Goal: Navigation & Orientation: Find specific page/section

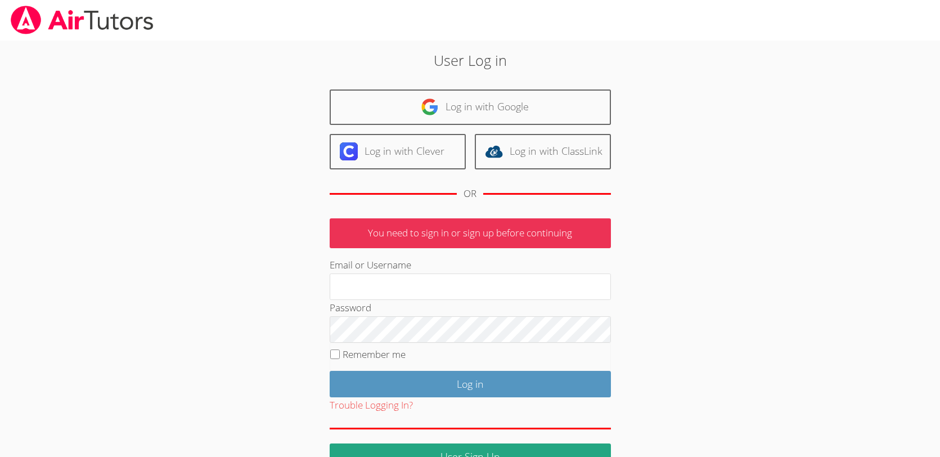
type input "[EMAIL_ADDRESS][DOMAIN_NAME]"
click at [333, 356] on input "Remember me" at bounding box center [335, 355] width 10 height 10
checkbox input "true"
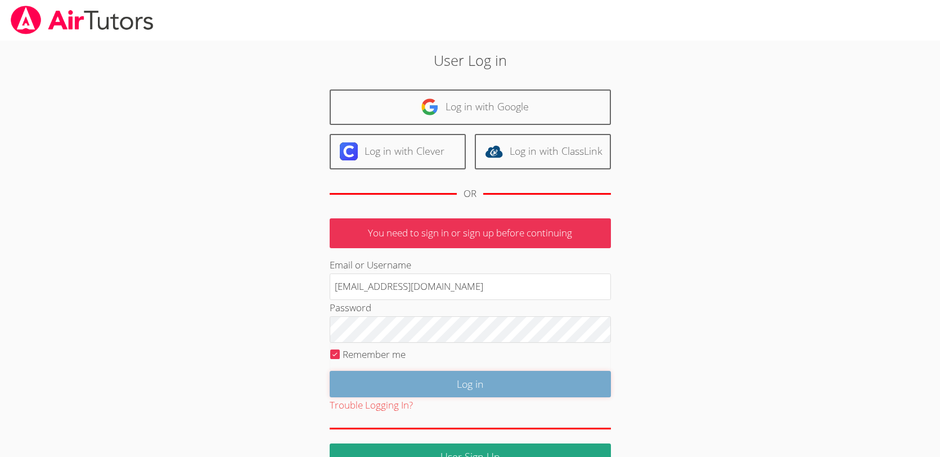
click at [384, 389] on input "Log in" at bounding box center [470, 384] width 281 height 26
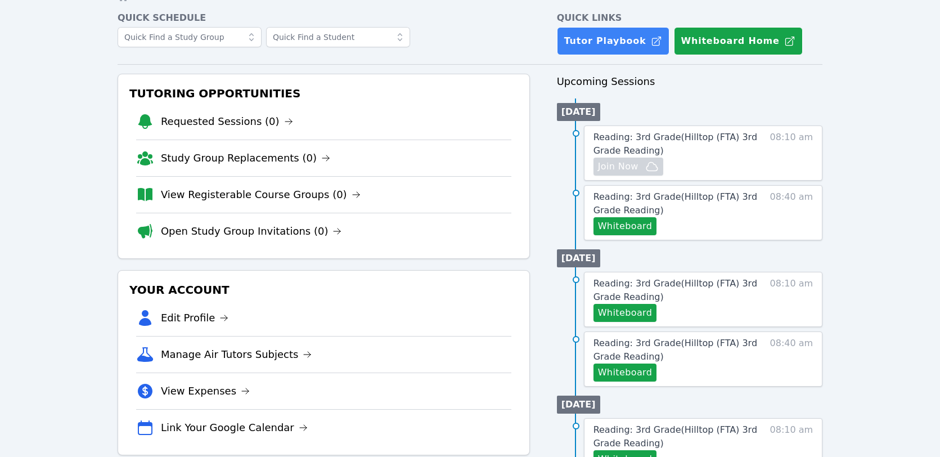
scroll to position [100, 0]
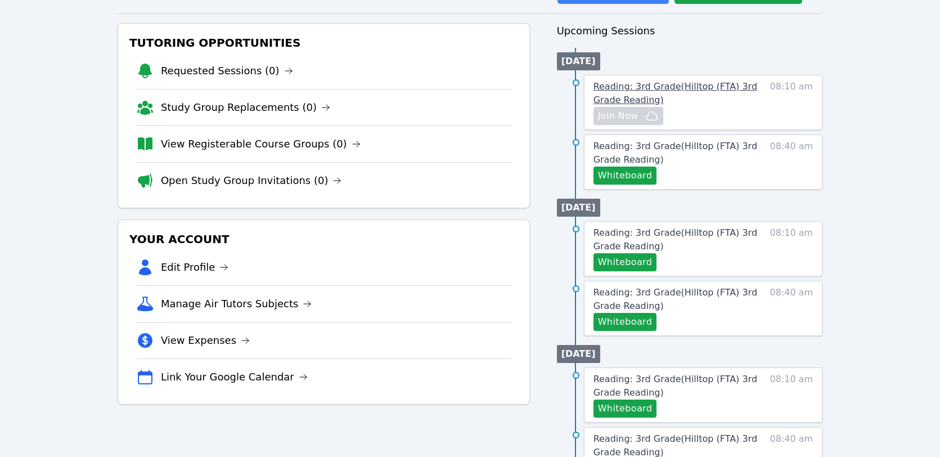
click at [631, 89] on span "Reading: 3rd Grade ( Hilltop (FTA) 3rd Grade Reading )" at bounding box center [676, 93] width 164 height 24
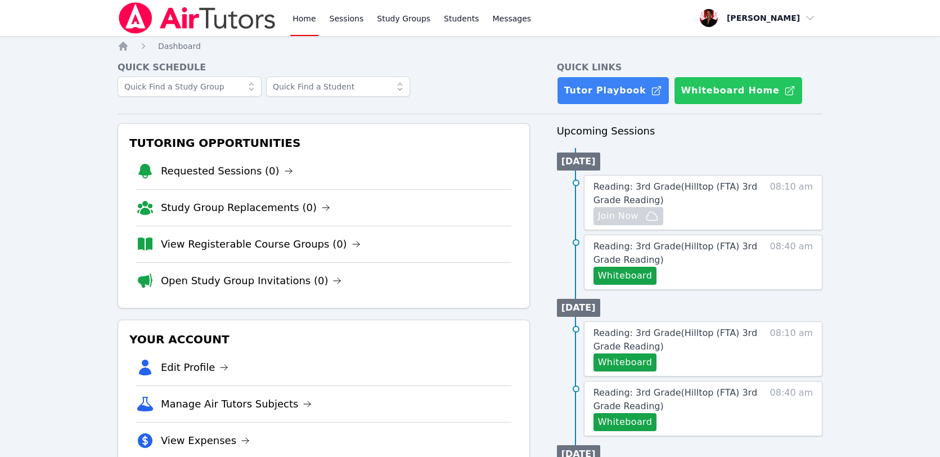
click at [738, 87] on button "Whiteboard Home" at bounding box center [738, 91] width 129 height 28
